Goal: Task Accomplishment & Management: Use online tool/utility

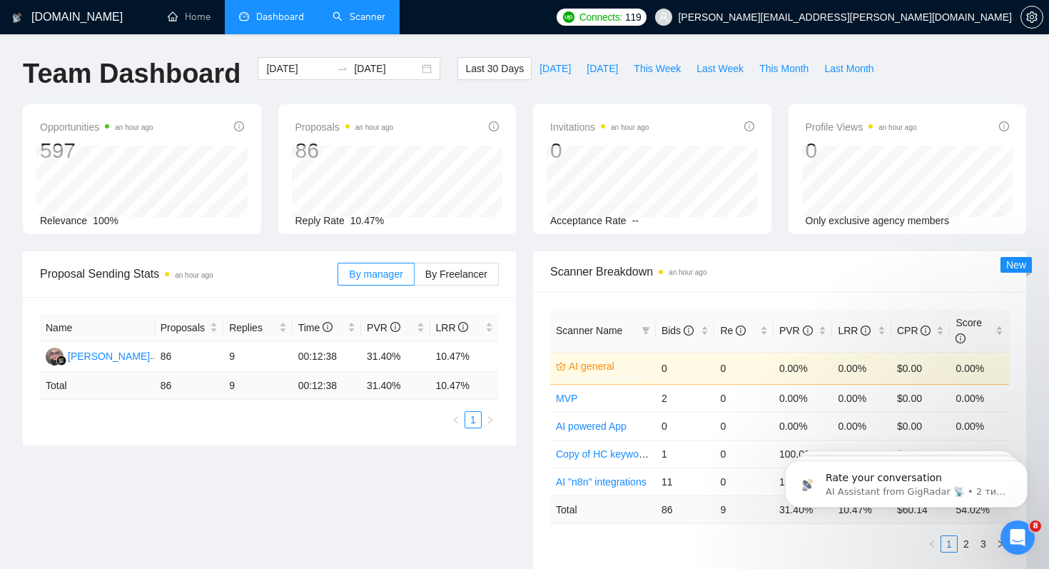
click at [370, 13] on link "Scanner" at bounding box center [359, 17] width 53 height 12
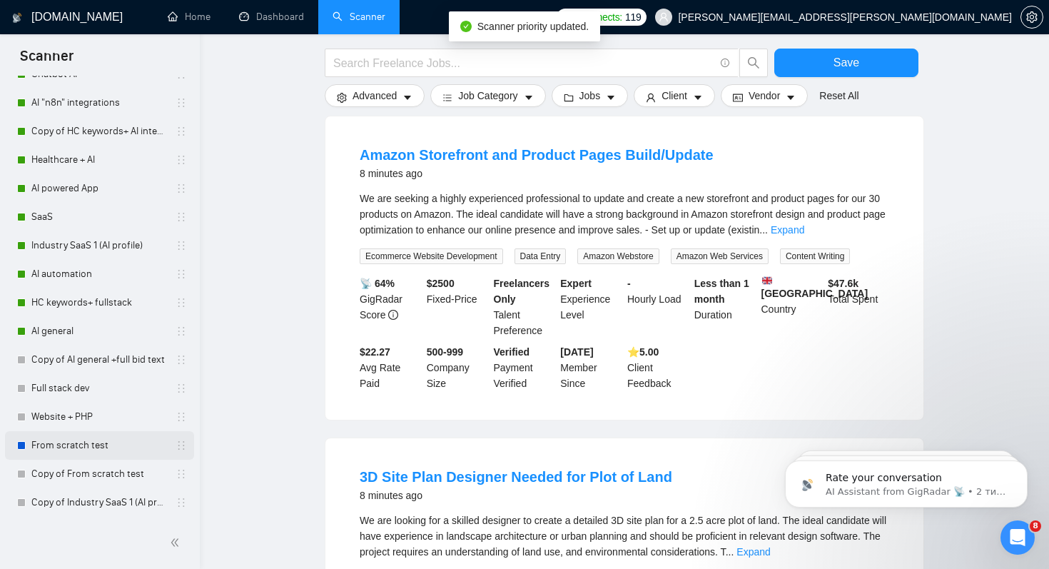
scroll to position [450, 0]
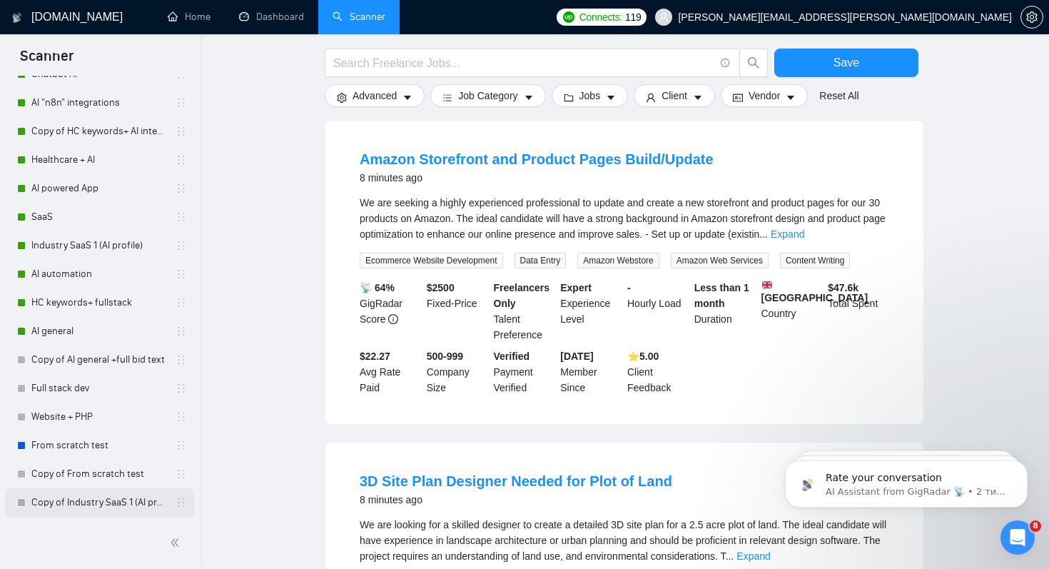
click at [65, 497] on link "Copy of Industry SaaS 1 (AI profile)" at bounding box center [99, 502] width 136 height 29
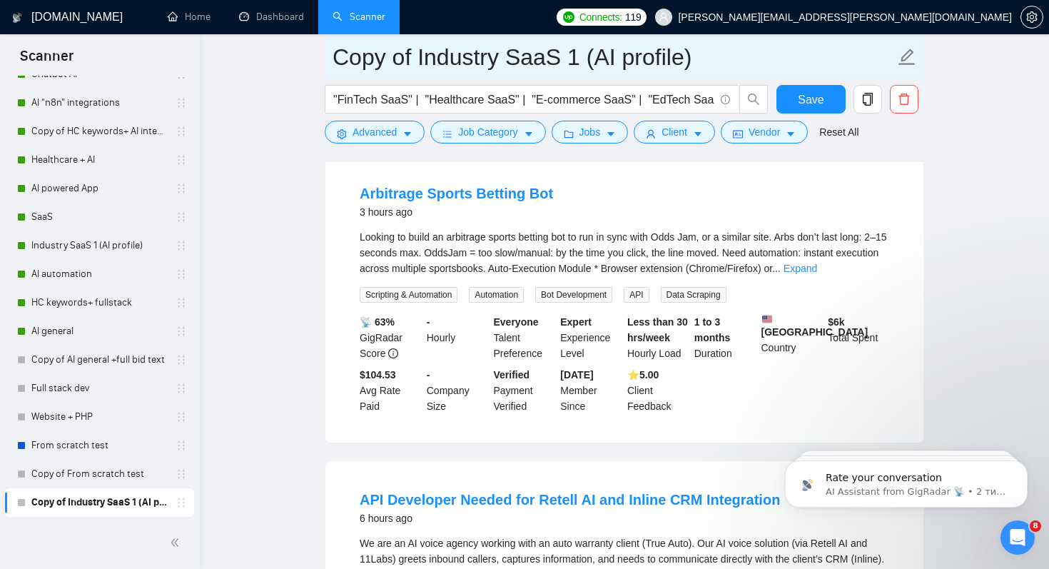
click at [386, 60] on input "Copy of Industry SaaS 1 (AI profile)" at bounding box center [614, 57] width 562 height 36
click at [359, 59] on input "of Industry SaaS 1 (AI profile)" at bounding box center [614, 57] width 562 height 36
click at [490, 60] on input "Industry SaaS 1 (AI profile)" at bounding box center [614, 57] width 562 height 36
type input "Industry SaaS 2 (AI profile)"
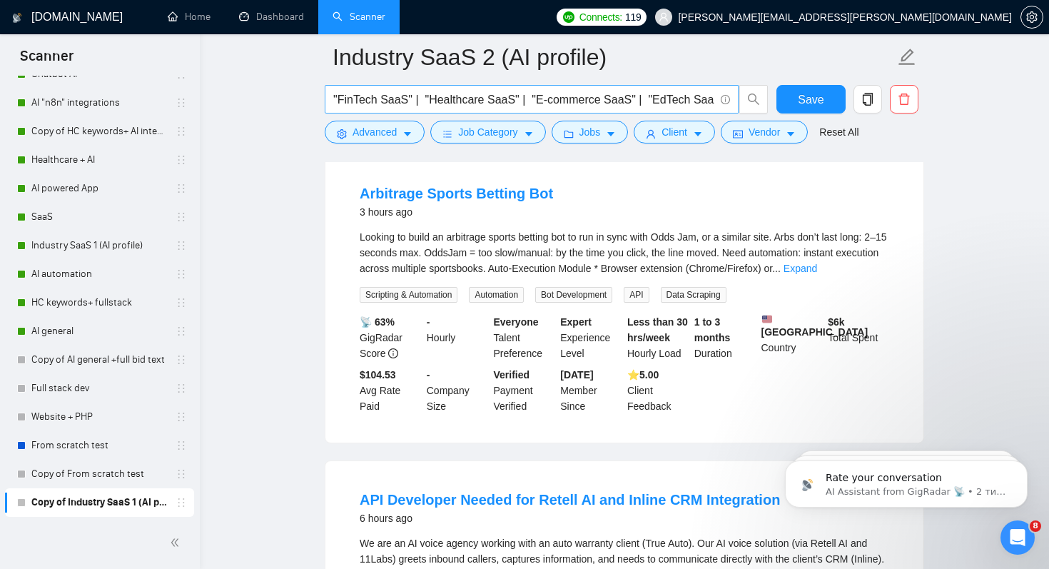
click at [592, 103] on input ""FinTech SaaS" | "Healthcare SaaS" | "E-commerce SaaS" | "EdTech SaaS" | "Real …" at bounding box center [523, 100] width 381 height 18
drag, startPoint x: 416, startPoint y: 101, endPoint x: 712, endPoint y: 99, distance: 296.2
click at [713, 100] on input ""FinTech SaaS" | "Healthcare SaaS" | "E-commerce SaaS" | "EdTech SaaS" | "Real …" at bounding box center [523, 100] width 381 height 18
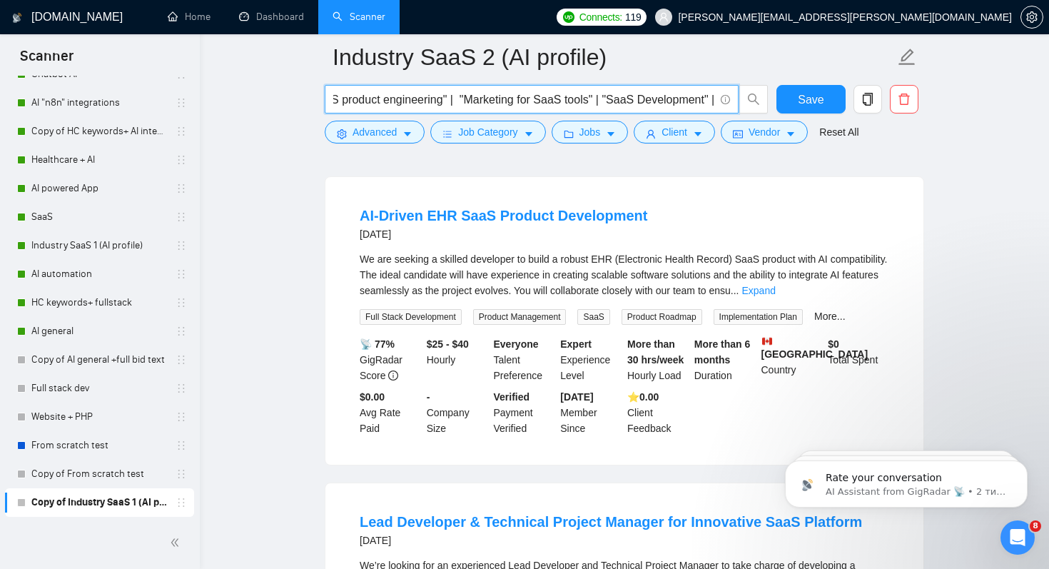
scroll to position [0, 2330]
paste input "HTML / CSS / JavaScript React.js / Node.js / MERN Front-end / Backend Dev Web D…"
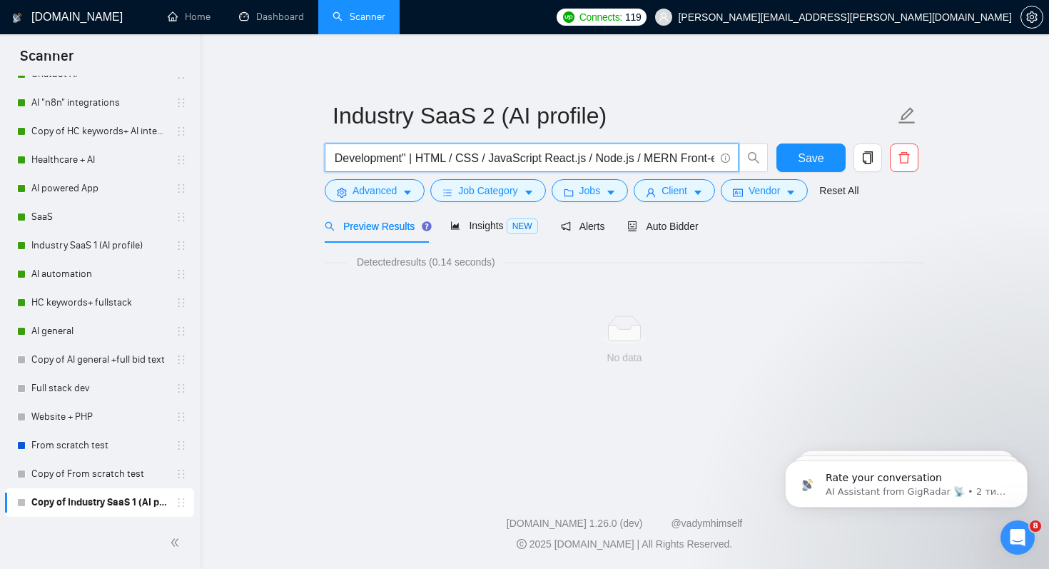
scroll to position [0, 2584]
click at [460, 159] on input ""FinTech SaaS" | "Healthcare SaaS" | "E-commerce SaaS" | "EdTech SaaS" | "Real …" at bounding box center [523, 158] width 381 height 18
click at [494, 158] on input ""FinTech SaaS" | "Healthcare SaaS" | "E-commerce SaaS" | "EdTech SaaS" | "Real …" at bounding box center [523, 158] width 381 height 18
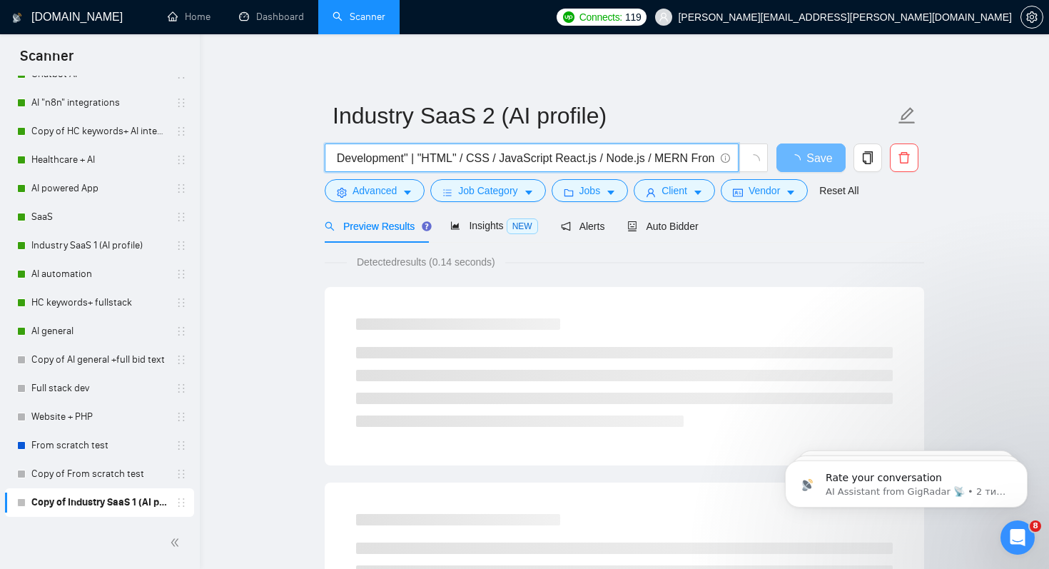
click at [509, 158] on input ""FinTech SaaS" | "Healthcare SaaS" | "E-commerce SaaS" | "EdTech SaaS" | "Real …" at bounding box center [523, 158] width 381 height 18
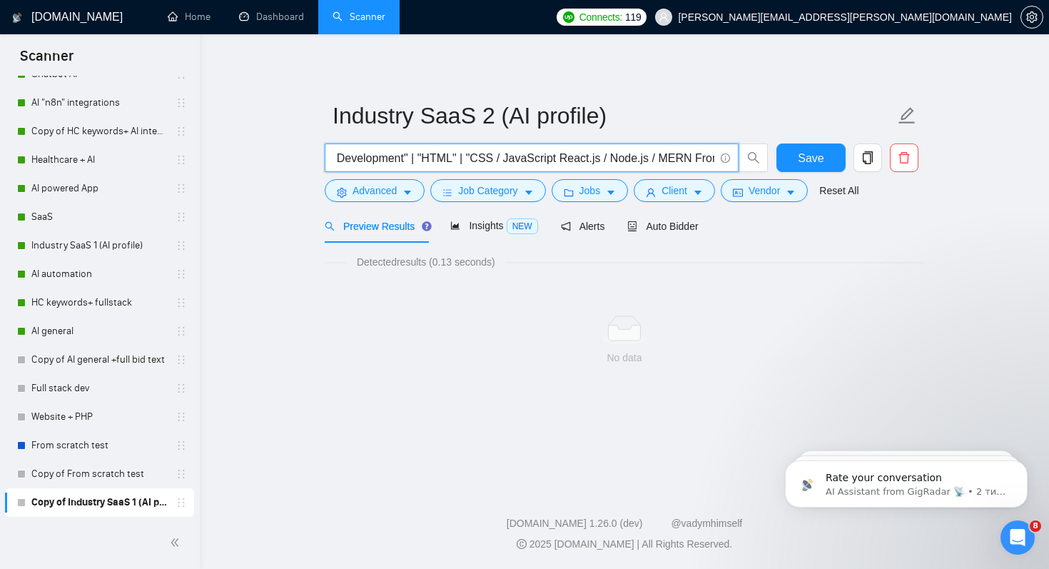
click at [537, 158] on input ""FinTech SaaS" | "Healthcare SaaS" | "E-commerce SaaS" | "EdTech SaaS" | "Real …" at bounding box center [523, 158] width 381 height 18
click at [548, 160] on input ""FinTech SaaS" | "Healthcare SaaS" | "E-commerce SaaS" | "EdTech SaaS" | "Real …" at bounding box center [523, 158] width 381 height 18
click at [559, 156] on input ""FinTech SaaS" | "Healthcare SaaS" | "E-commerce SaaS" | "EdTech SaaS" | "Real …" at bounding box center [523, 158] width 381 height 18
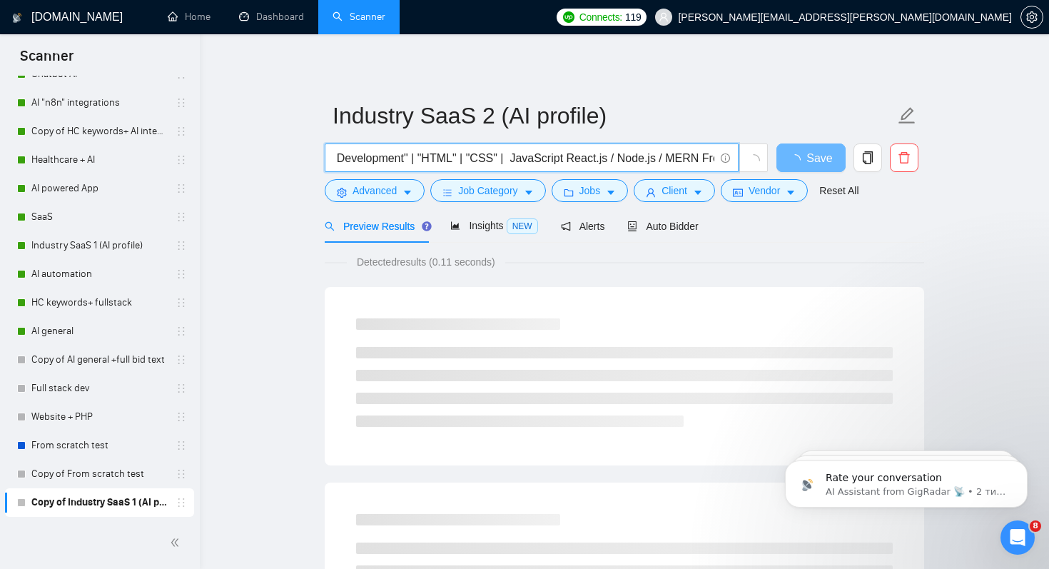
click at [554, 158] on input ""FinTech SaaS" | "Healthcare SaaS" | "E-commerce SaaS" | "EdTech SaaS" | "Real …" at bounding box center [523, 158] width 381 height 18
click at [611, 161] on input ""FinTech SaaS" | "Healthcare SaaS" | "E-commerce SaaS" | "EdTech SaaS" | "Real …" at bounding box center [523, 158] width 381 height 18
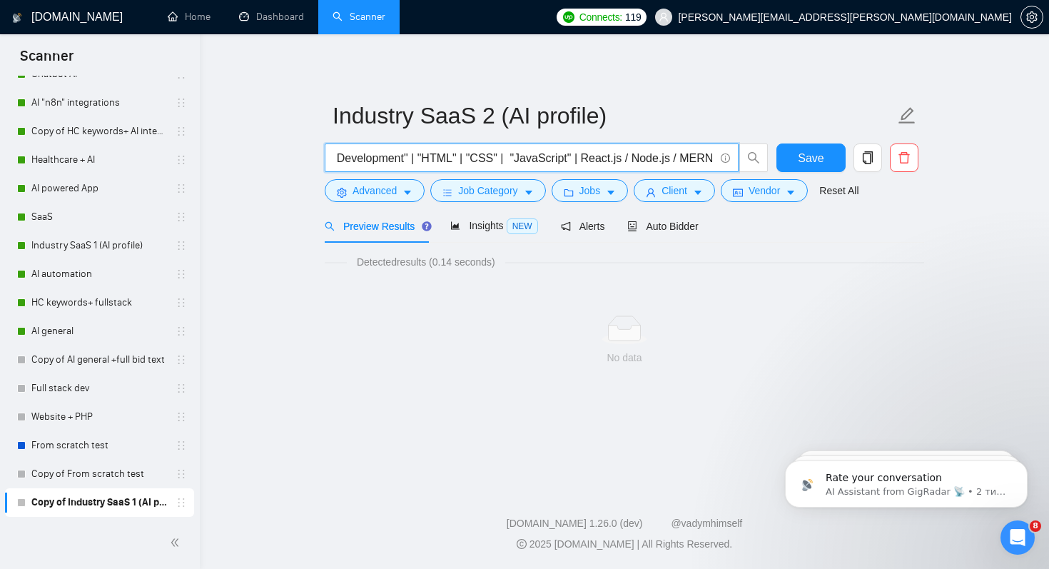
click at [625, 158] on input ""FinTech SaaS" | "Healthcare SaaS" | "E-commerce SaaS" | "EdTech SaaS" | "Real …" at bounding box center [523, 158] width 381 height 18
click at [672, 159] on input ""FinTech SaaS" | "Healthcare SaaS" | "E-commerce SaaS" | "EdTech SaaS" | "Real …" at bounding box center [523, 158] width 381 height 18
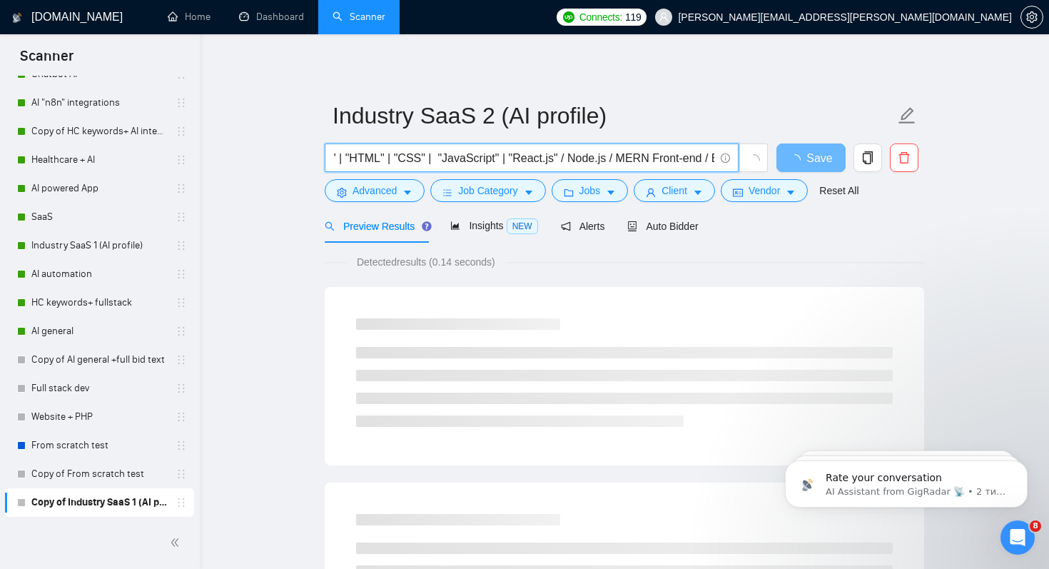
scroll to position [0, 2699]
click at [572, 155] on input ""FinTech SaaS" | "Healthcare SaaS" | "E-commerce SaaS" | "EdTech SaaS" | "Real …" at bounding box center [523, 158] width 381 height 18
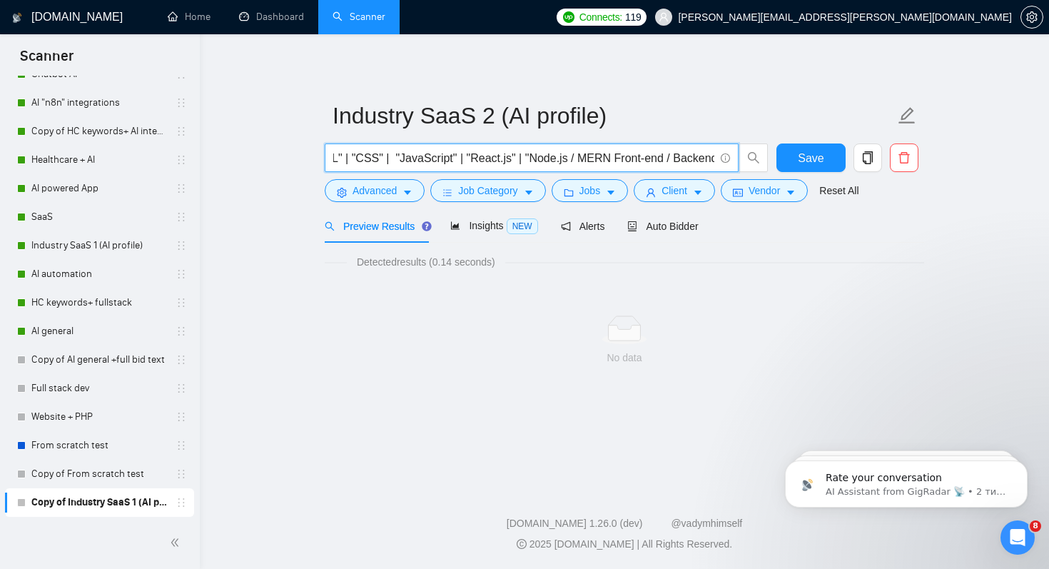
click at [614, 159] on input ""FinTech SaaS" | "Healthcare SaaS" | "E-commerce SaaS" | "EdTech SaaS" | "Real …" at bounding box center [523, 158] width 381 height 18
click at [626, 160] on input ""FinTech SaaS" | "Healthcare SaaS" | "E-commerce SaaS" | "EdTech SaaS" | "Real …" at bounding box center [523, 158] width 381 height 18
click at [631, 157] on input ""FinTech SaaS" | "Healthcare SaaS" | "E-commerce SaaS" | "EdTech SaaS" | "Real …" at bounding box center [523, 158] width 381 height 18
click at [667, 154] on input ""FinTech SaaS" | "Healthcare SaaS" | "E-commerce SaaS" | "EdTech SaaS" | "Real …" at bounding box center [523, 158] width 381 height 18
click at [684, 156] on input ""FinTech SaaS" | "Healthcare SaaS" | "E-commerce SaaS" | "EdTech SaaS" | "Real …" at bounding box center [523, 158] width 381 height 18
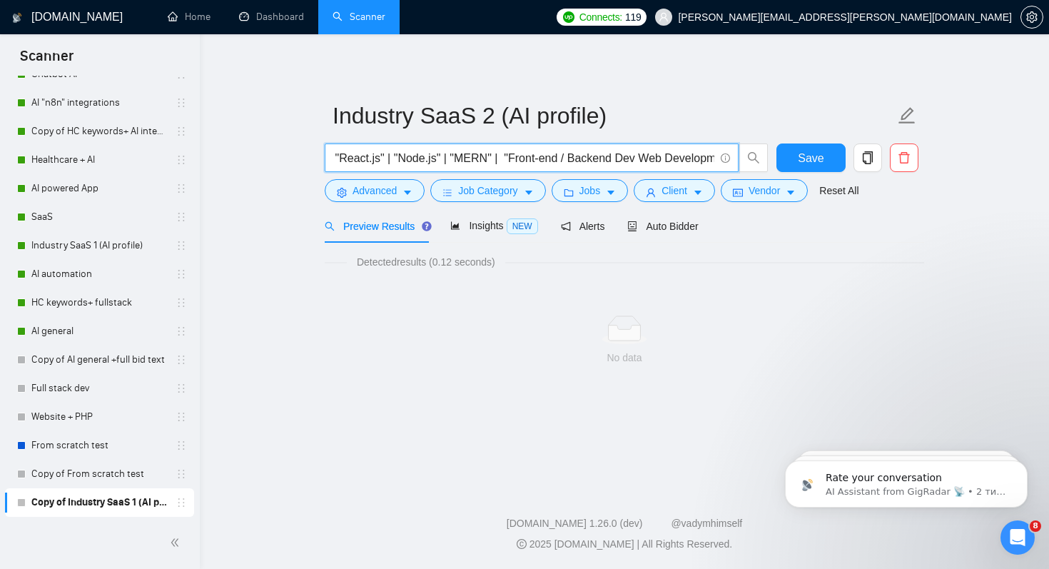
scroll to position [0, 2837]
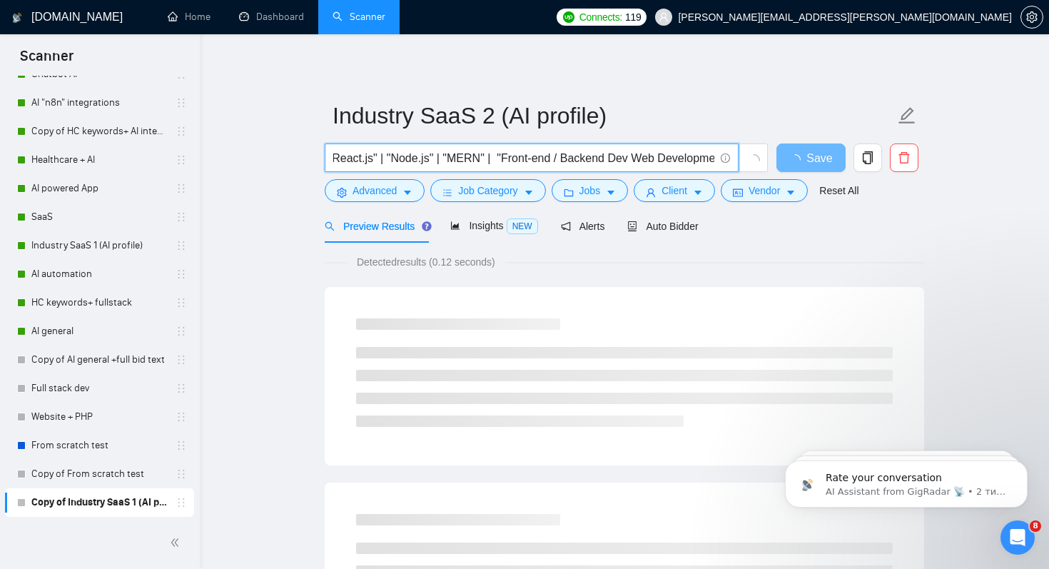
click at [602, 156] on input ""FinTech SaaS" | "Healthcare SaaS" | "E-commerce SaaS" | "EdTech SaaS" | "Real …" at bounding box center [523, 158] width 381 height 18
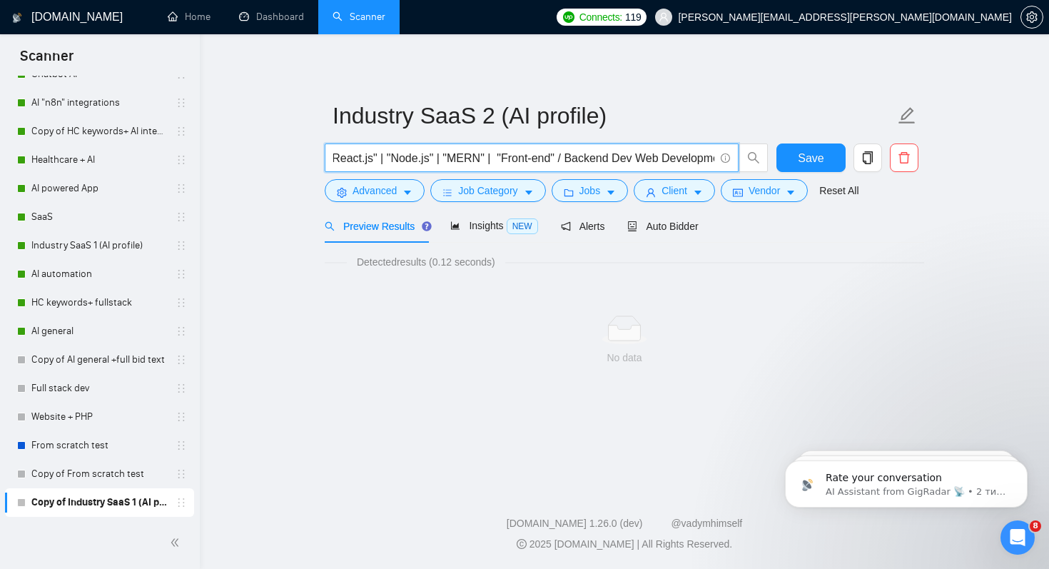
click at [615, 160] on input ""FinTech SaaS" | "Healthcare SaaS" | "E-commerce SaaS" | "EdTech SaaS" | "Real …" at bounding box center [523, 158] width 381 height 18
click at [616, 159] on input ""FinTech SaaS" | "Healthcare SaaS" | "E-commerce SaaS" | "EdTech SaaS" | "Real …" at bounding box center [523, 158] width 381 height 18
click at [585, 159] on input ""FinTech SaaS" | "Healthcare SaaS" | "E-commerce SaaS" | "EdTech SaaS" | "Real …" at bounding box center [523, 158] width 381 height 18
click at [603, 157] on input ""FinTech SaaS" | "Healthcare SaaS" | "E-commerce SaaS" | "EdTech SaaS" | "Real …" at bounding box center [523, 158] width 381 height 18
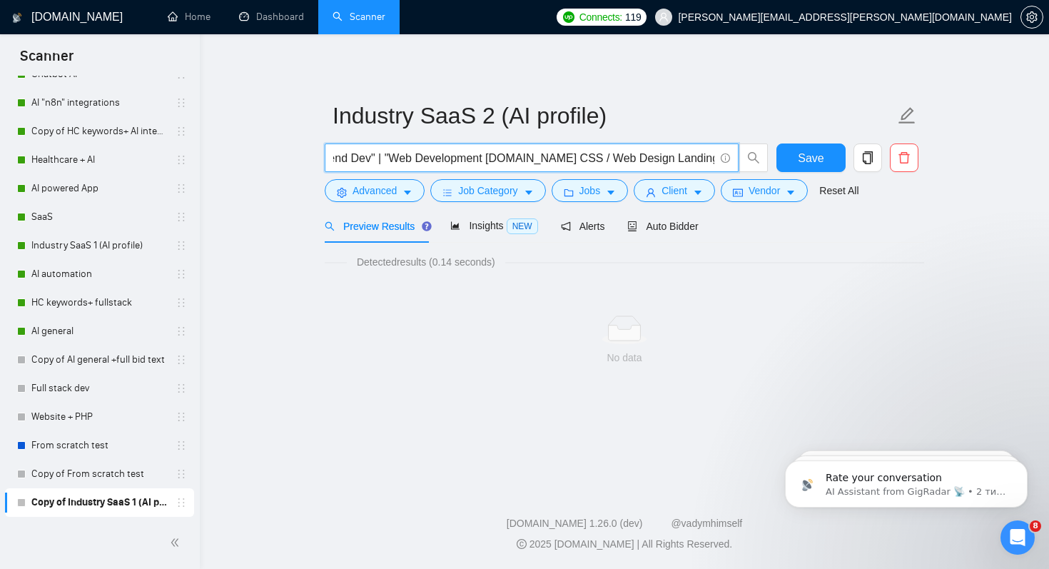
scroll to position [0, 3105]
click at [535, 159] on input ""FinTech SaaS" | "Healthcare SaaS" | "E-commerce SaaS" | "EdTech SaaS" | "Real …" at bounding box center [523, 158] width 381 height 18
click at [553, 156] on input ""FinTech SaaS" | "Healthcare SaaS" | "E-commerce SaaS" | "EdTech SaaS" | "Real …" at bounding box center [523, 158] width 381 height 18
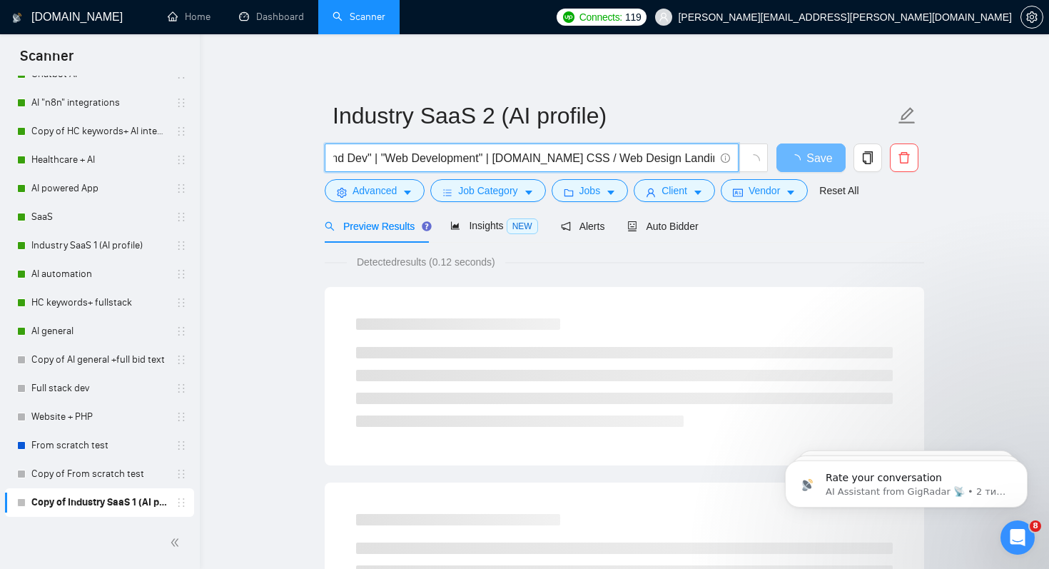
click at [551, 156] on input ""FinTech SaaS" | "Healthcare SaaS" | "E-commerce SaaS" | "EdTech SaaS" | "Real …" at bounding box center [523, 158] width 381 height 18
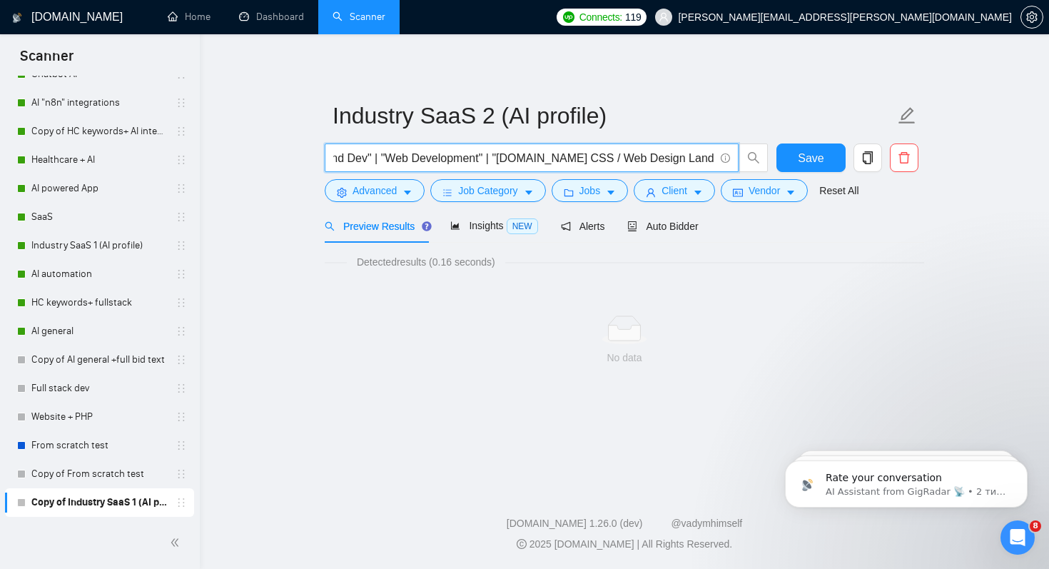
click at [600, 158] on input ""FinTech SaaS" | "Healthcare SaaS" | "E-commerce SaaS" | "EdTech SaaS" | "Real …" at bounding box center [523, 158] width 381 height 18
click at [617, 159] on input ""FinTech SaaS" | "Healthcare SaaS" | "E-commerce SaaS" | "EdTech SaaS" | "Real …" at bounding box center [523, 158] width 381 height 18
click at [644, 162] on input ""FinTech SaaS" | "Healthcare SaaS" | "E-commerce SaaS" | "EdTech SaaS" | "Real …" at bounding box center [523, 158] width 381 height 18
click at [655, 161] on input ""FinTech SaaS" | "Healthcare SaaS" | "E-commerce SaaS" | "EdTech SaaS" | "Real …" at bounding box center [523, 158] width 381 height 18
click at [662, 158] on input ""FinTech SaaS" | "Healthcare SaaS" | "E-commerce SaaS" | "EdTech SaaS" | "Real …" at bounding box center [523, 158] width 381 height 18
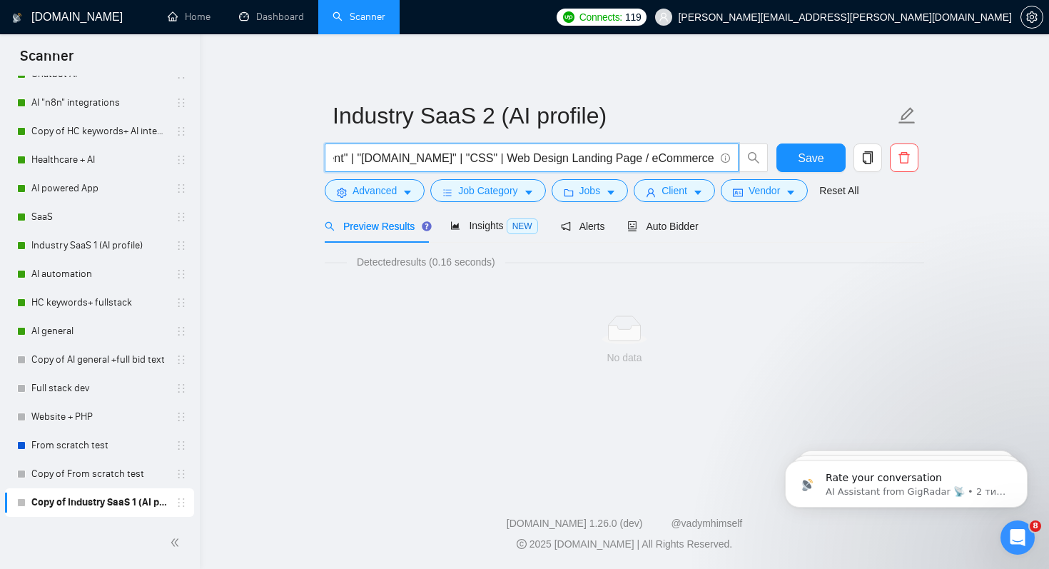
scroll to position [0, 3257]
drag, startPoint x: 500, startPoint y: 158, endPoint x: 726, endPoint y: 156, distance: 226.3
click at [726, 156] on span ""FinTech SaaS" | "Healthcare SaaS" | "E-commerce SaaS" | "EdTech SaaS" | "Real …" at bounding box center [532, 157] width 414 height 29
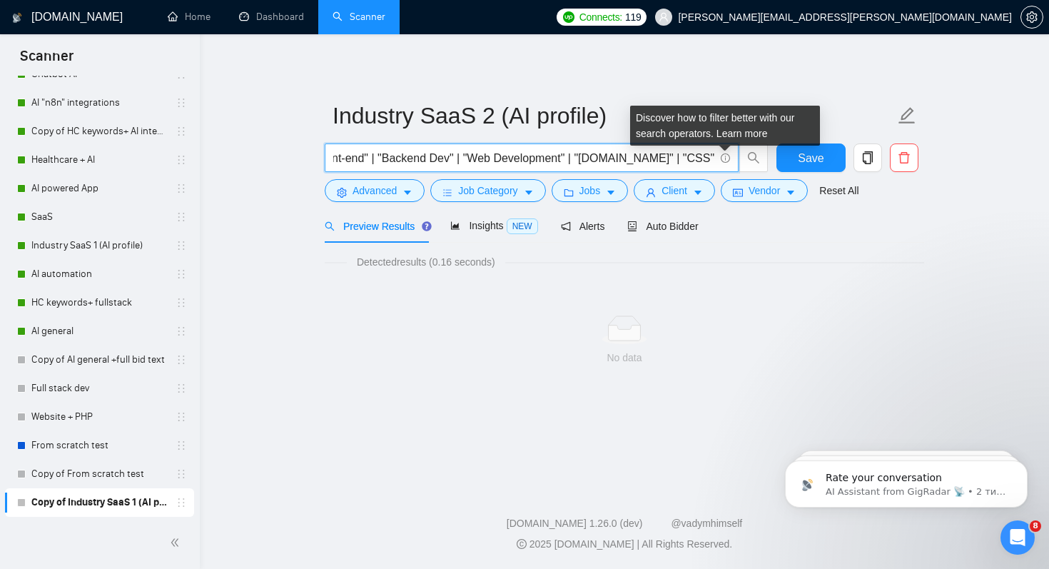
scroll to position [0, 3043]
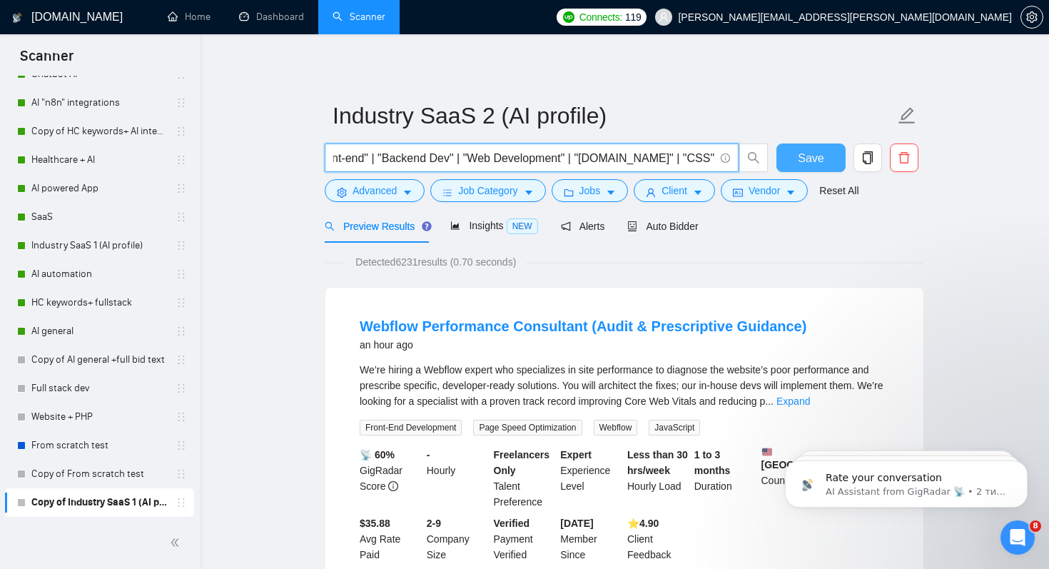
type input ""FinTech SaaS" | "Healthcare SaaS" | "E-commerce SaaS" | "EdTech SaaS" | "Real …"
click at [805, 153] on span "Save" at bounding box center [811, 158] width 26 height 18
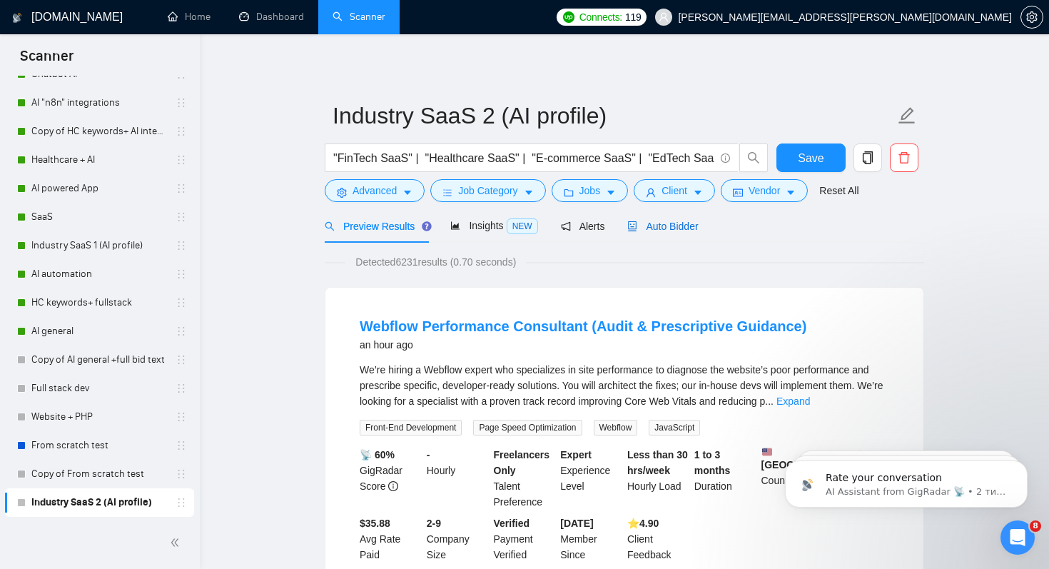
click at [667, 225] on span "Auto Bidder" at bounding box center [662, 226] width 71 height 11
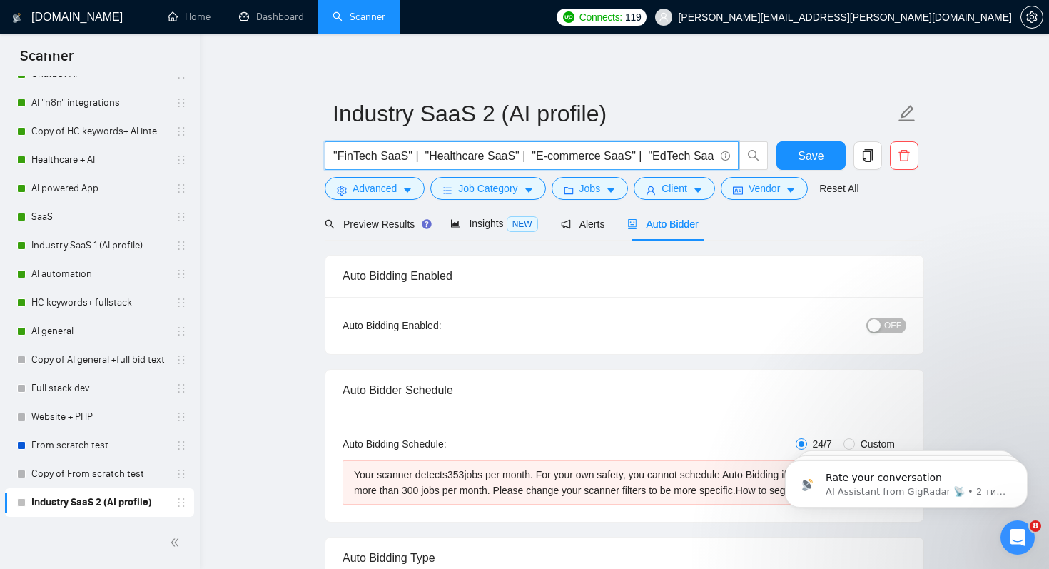
drag, startPoint x: 421, startPoint y: 158, endPoint x: 319, endPoint y: 158, distance: 102.1
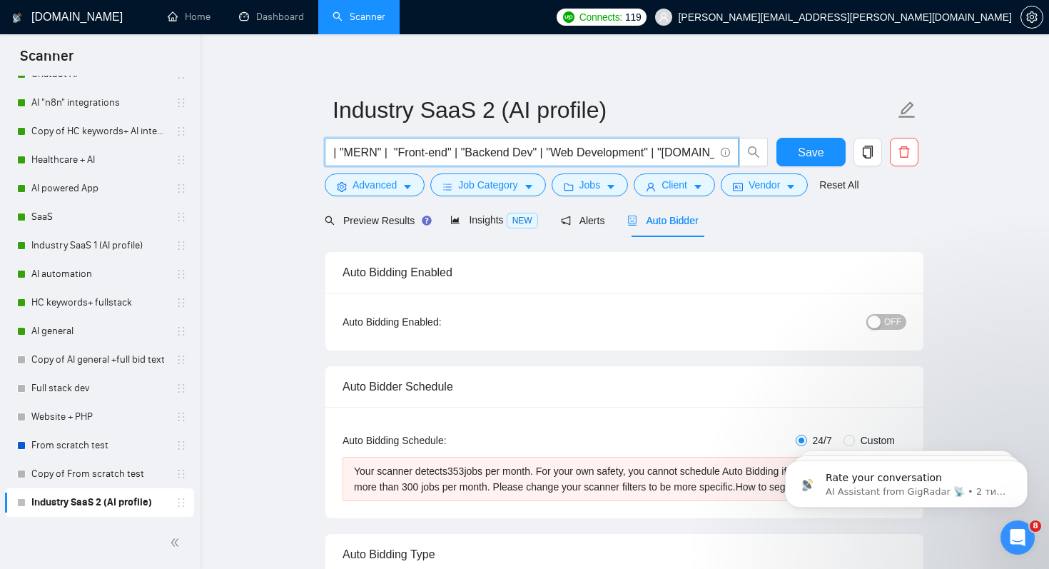
scroll to position [0, 2956]
drag, startPoint x: 340, startPoint y: 150, endPoint x: 410, endPoint y: 151, distance: 69.9
click at [410, 151] on input ""Healthcare SaaS" | "E-commerce SaaS" | "EdTech SaaS" | "Real Estate SaaS" | I"…" at bounding box center [523, 152] width 381 height 18
drag, startPoint x: 679, startPoint y: 153, endPoint x: 711, endPoint y: 153, distance: 31.4
click at [711, 153] on input ""Healthcare SaaS" | "E-commerce SaaS" | "EdTech SaaS" | "Real Estate SaaS" | I"…" at bounding box center [523, 152] width 381 height 18
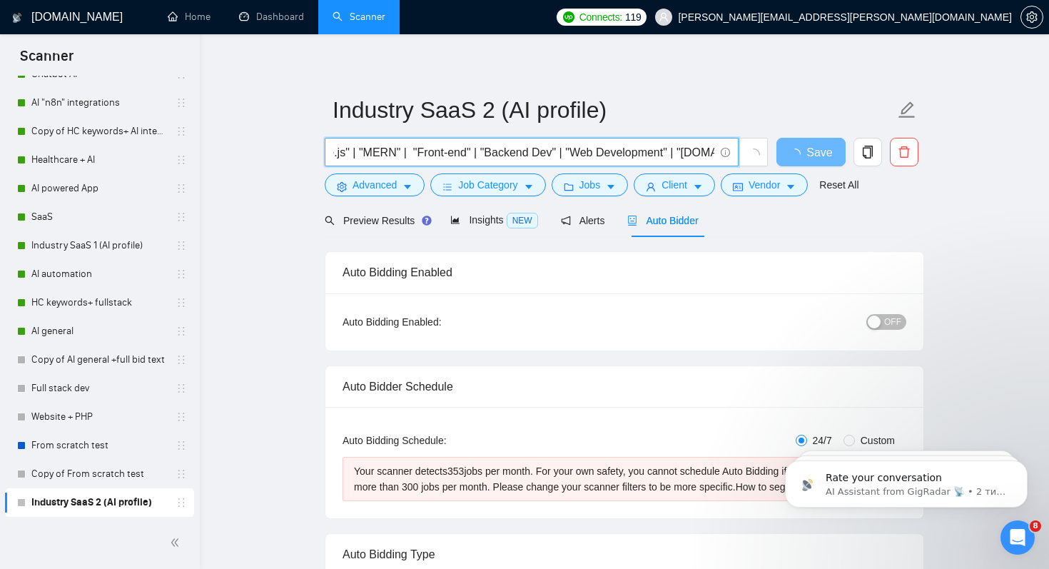
scroll to position [0, 2818]
drag, startPoint x: 423, startPoint y: 150, endPoint x: 477, endPoint y: 152, distance: 53.6
click at [477, 152] on input ""Healthcare SaaS" | "E-commerce SaaS" | "EdTech SaaS" | "Real Estate SaaS" | I"…" at bounding box center [523, 152] width 381 height 18
drag, startPoint x: 365, startPoint y: 151, endPoint x: 420, endPoint y: 151, distance: 55.7
click at [420, 151] on input ""Healthcare SaaS" | "E-commerce SaaS" | "EdTech SaaS" | "Real Estate SaaS" | I"…" at bounding box center [523, 152] width 381 height 18
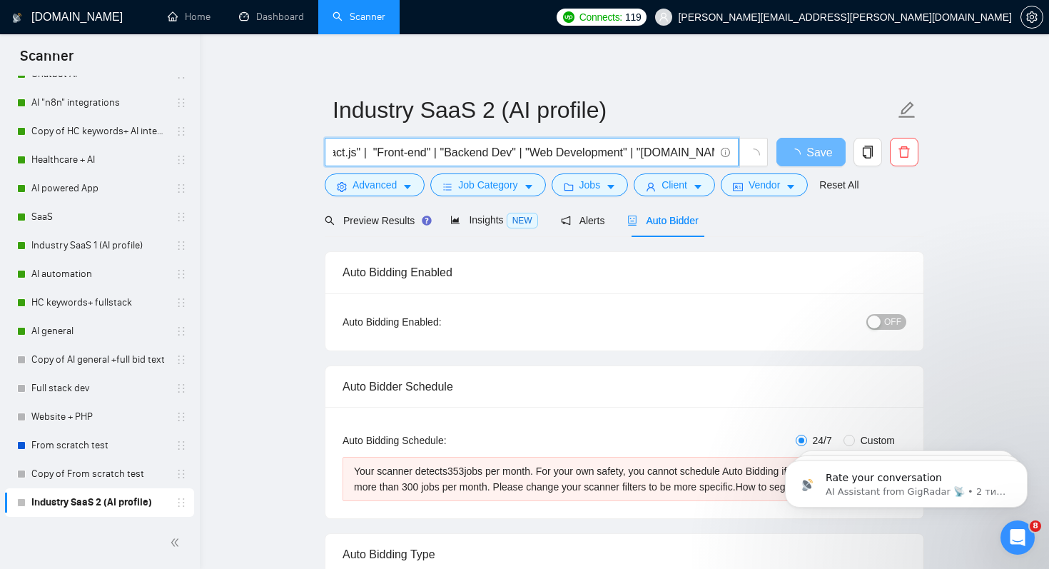
scroll to position [0, 2751]
drag, startPoint x: 370, startPoint y: 154, endPoint x: 433, endPoint y: 146, distance: 62.6
click at [433, 147] on input ""Healthcare SaaS" | "E-commerce SaaS" | "EdTech SaaS" | "Real Estate SaaS" | I"…" at bounding box center [523, 152] width 381 height 18
drag, startPoint x: 405, startPoint y: 153, endPoint x: 445, endPoint y: 151, distance: 40.0
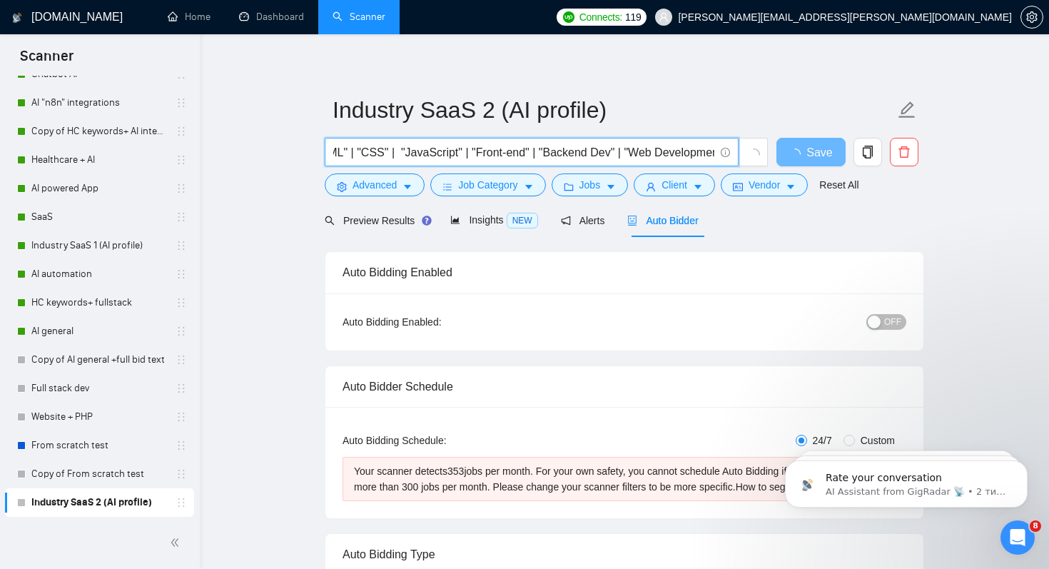
click at [445, 152] on input ""Healthcare SaaS" | "E-commerce SaaS" | "EdTech SaaS" | "Real Estate SaaS" | I"…" at bounding box center [523, 152] width 381 height 18
click at [467, 154] on input ""Healthcare SaaS" | "E-commerce SaaS" | "EdTech SaaS" | "Real Estate SaaS" | I"…" at bounding box center [523, 152] width 381 height 18
drag, startPoint x: 530, startPoint y: 153, endPoint x: 641, endPoint y: 155, distance: 110.6
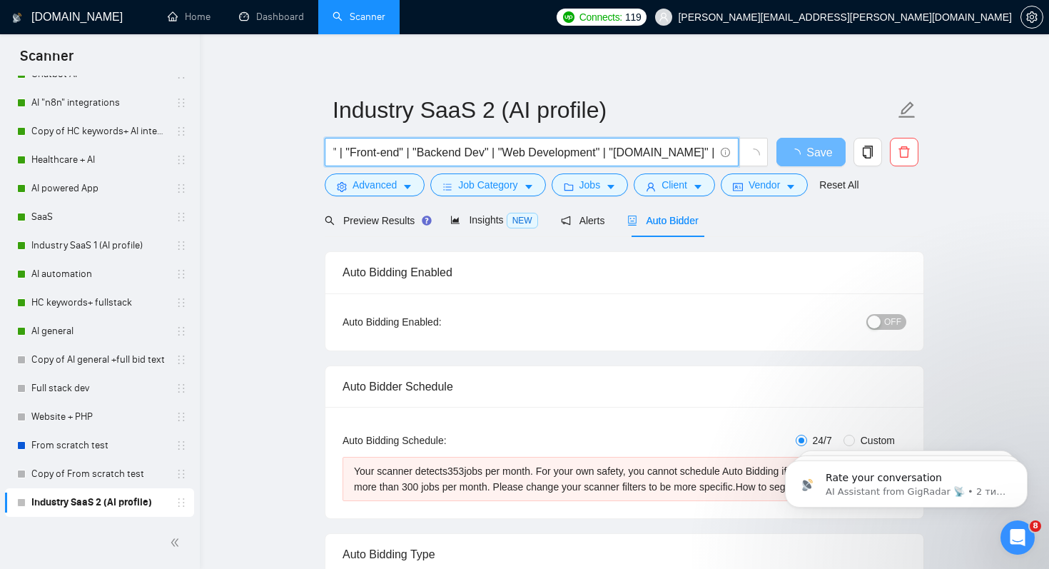
click at [641, 155] on input ""Healthcare SaaS" | "E-commerce SaaS" | "EdTech SaaS" | "Real Estate SaaS" | I"…" at bounding box center [523, 152] width 381 height 18
click at [809, 162] on button "Save" at bounding box center [811, 152] width 69 height 29
drag, startPoint x: 410, startPoint y: 153, endPoint x: 484, endPoint y: 155, distance: 73.5
click at [484, 155] on input ""Healthcare SaaS" | "E-commerce SaaS" | "EdTech SaaS" | "Real Estate SaaS" | I"…" at bounding box center [523, 152] width 381 height 18
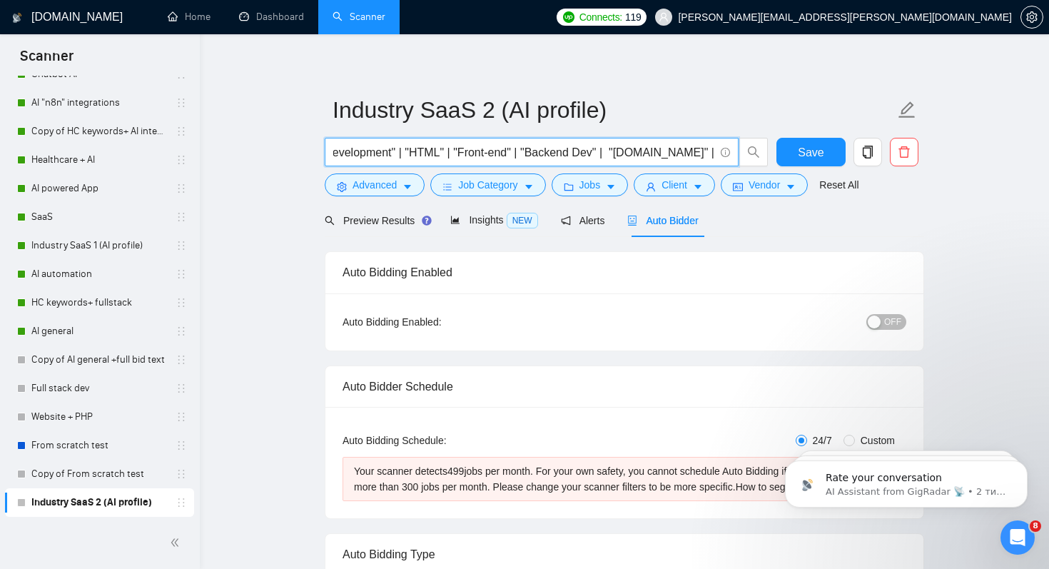
scroll to position [0, 2523]
drag, startPoint x: 483, startPoint y: 153, endPoint x: 642, endPoint y: 151, distance: 159.2
click at [642, 151] on input ""Healthcare SaaS" | "E-commerce SaaS" | "EdTech SaaS" | "Real Estate SaaS" | I"…" at bounding box center [523, 152] width 381 height 18
type input ""Healthcare SaaS" | "E-commerce SaaS" | "EdTech SaaS" | "Real Estate SaaS" | I"…"
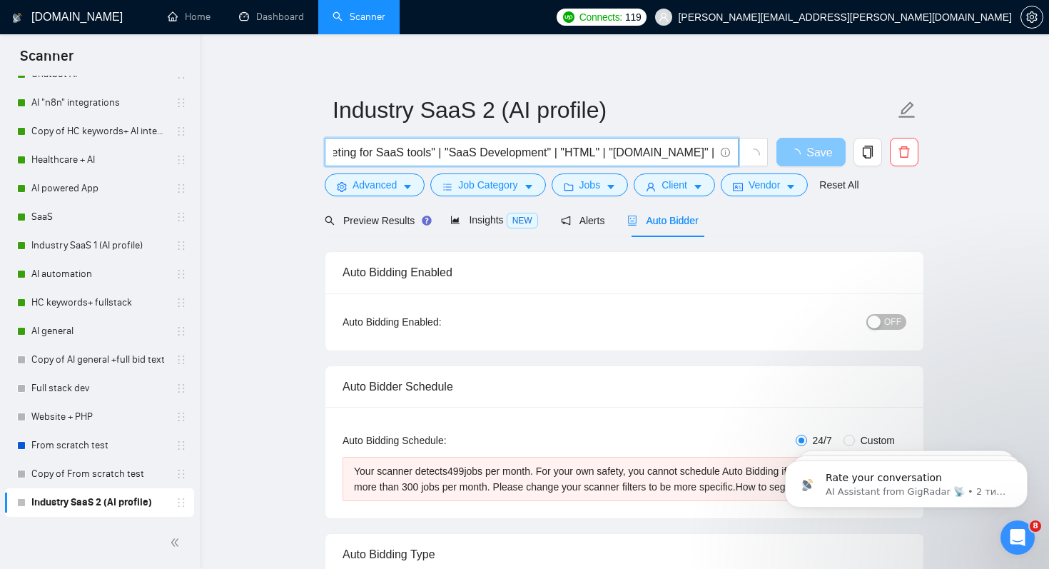
click at [815, 152] on span "Save" at bounding box center [820, 152] width 26 height 18
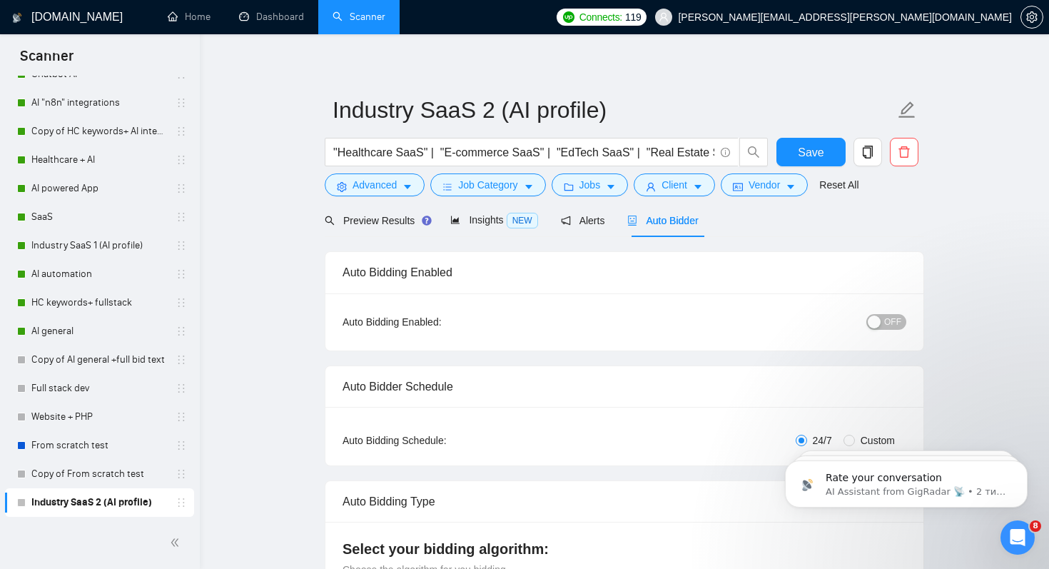
click at [899, 320] on span "OFF" at bounding box center [892, 322] width 17 height 16
click at [826, 146] on div "Reset all filters" at bounding box center [845, 158] width 77 height 24
click at [801, 151] on span "Save" at bounding box center [811, 152] width 26 height 18
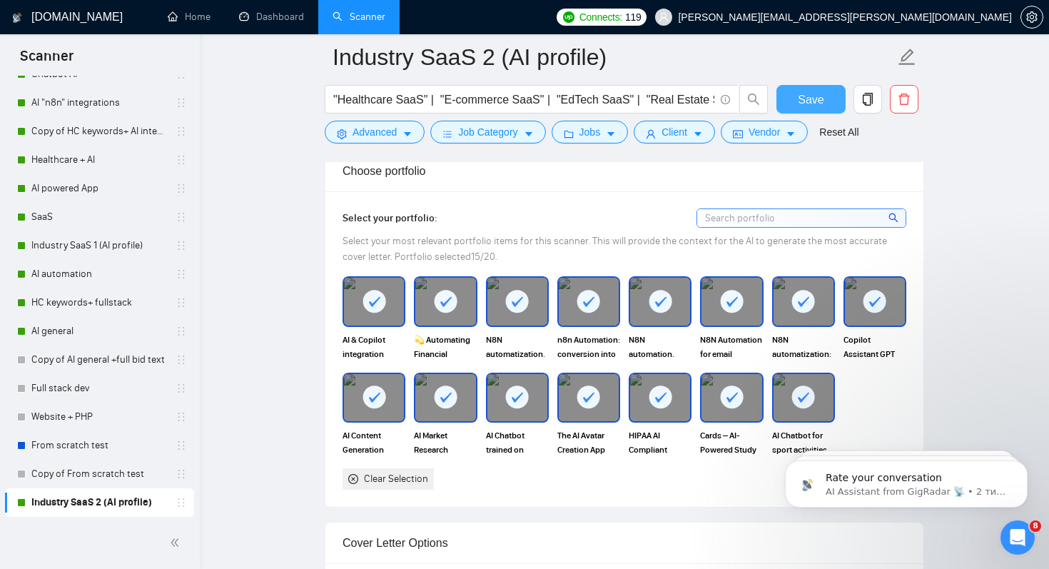
scroll to position [1301, 0]
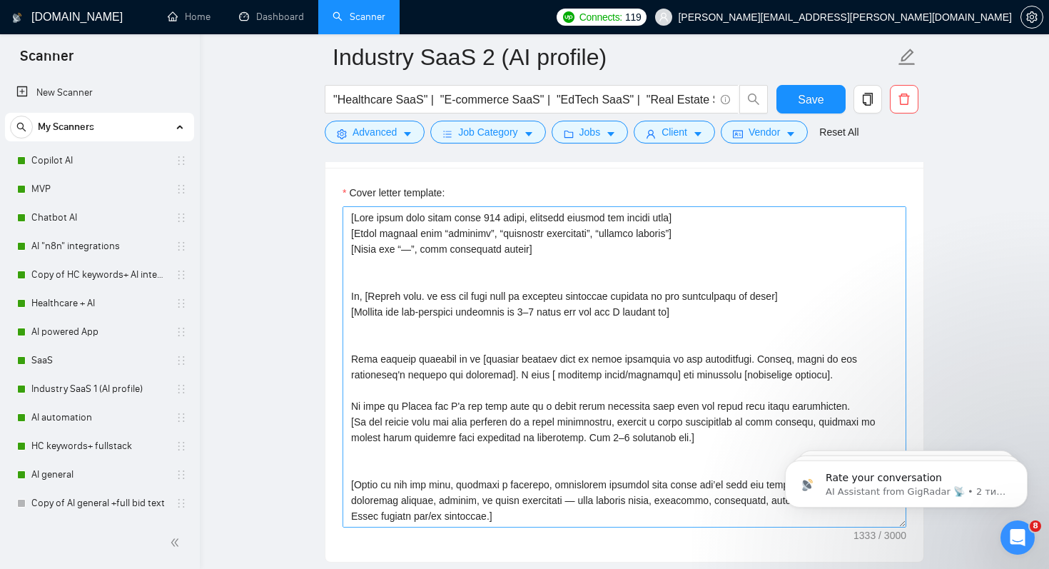
scroll to position [1689, 0]
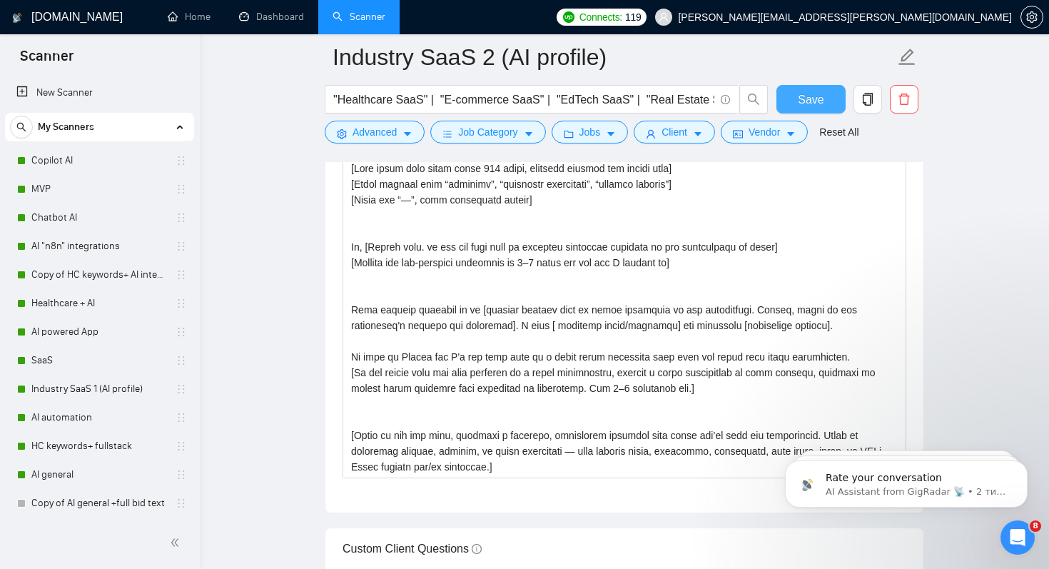
click at [821, 101] on span "Save" at bounding box center [811, 100] width 26 height 18
click at [43, 196] on link "MVP" at bounding box center [99, 189] width 136 height 29
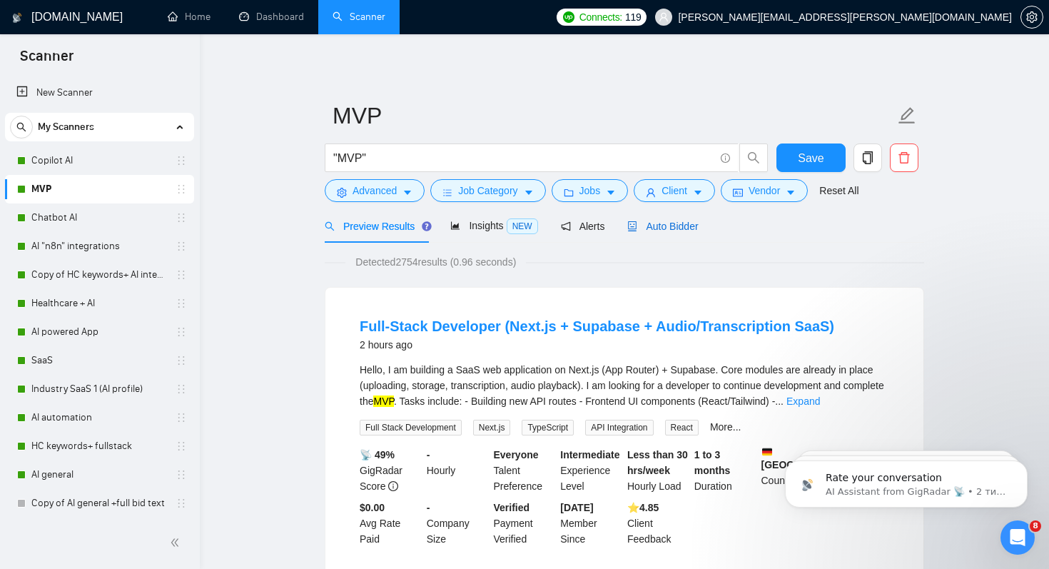
click at [683, 227] on span "Auto Bidder" at bounding box center [662, 226] width 71 height 11
